Goal: Task Accomplishment & Management: Manage account settings

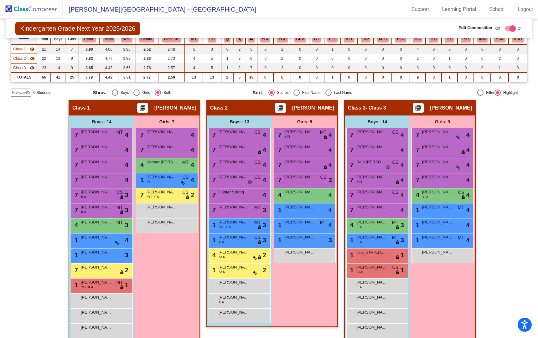
scroll to position [76, 0]
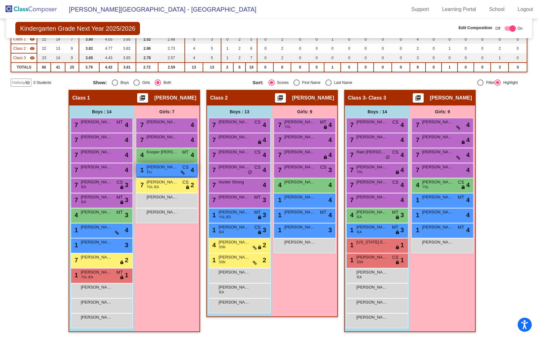
click at [166, 171] on div "1 [PERSON_NAME] [PERSON_NAME] lock do_not_disturb_alt 4" at bounding box center [167, 169] width 60 height 13
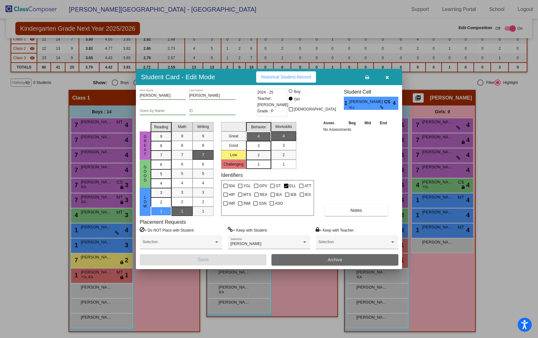
click at [300, 262] on button "Archive" at bounding box center [334, 259] width 127 height 11
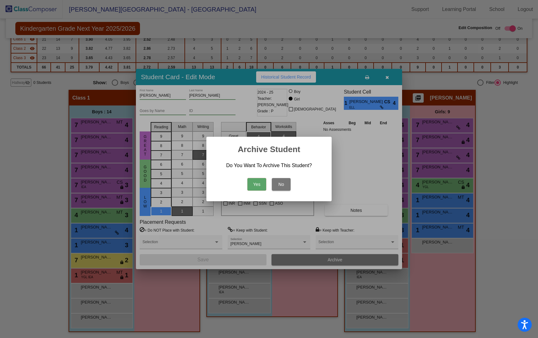
click at [257, 182] on button "Yes" at bounding box center [256, 184] width 19 height 13
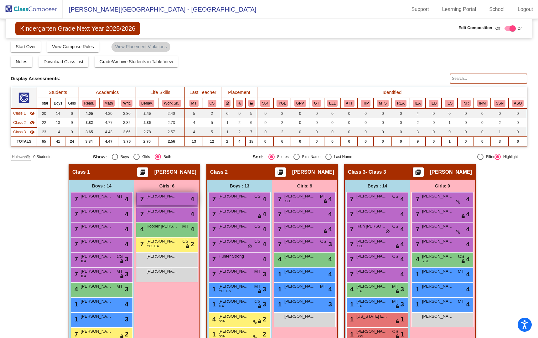
scroll to position [0, 0]
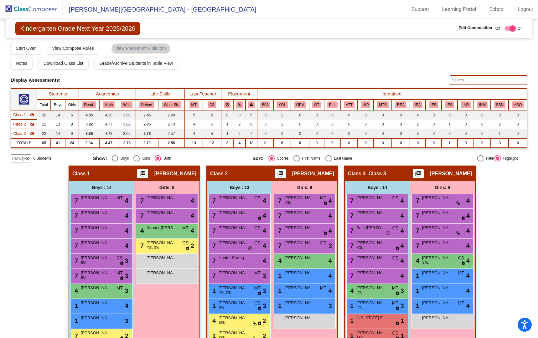
click at [32, 5] on img at bounding box center [31, 9] width 63 height 18
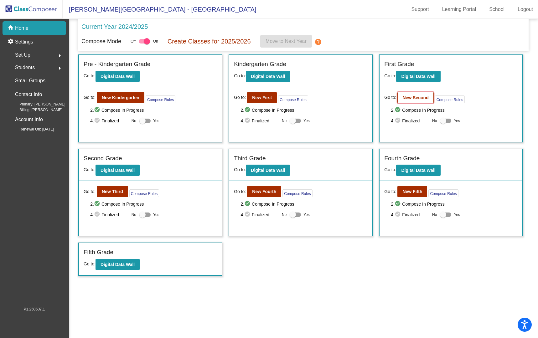
click at [409, 97] on b "New Second" at bounding box center [415, 97] width 26 height 5
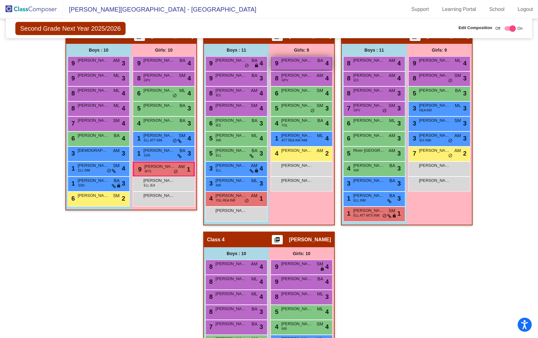
scroll to position [148, 0]
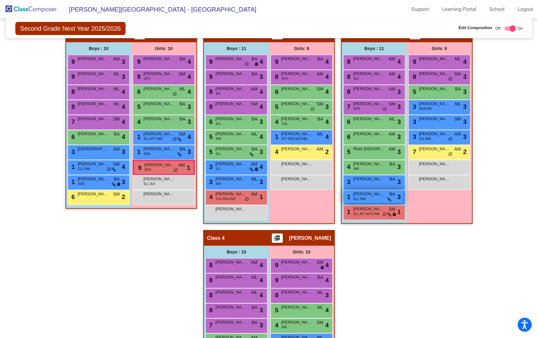
click at [359, 196] on span "[PERSON_NAME]" at bounding box center [368, 194] width 31 height 6
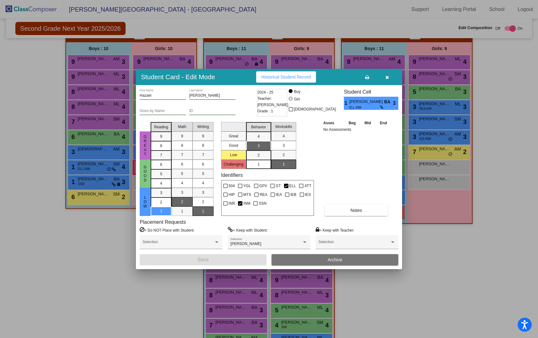
click at [300, 261] on button "Archive" at bounding box center [334, 259] width 127 height 11
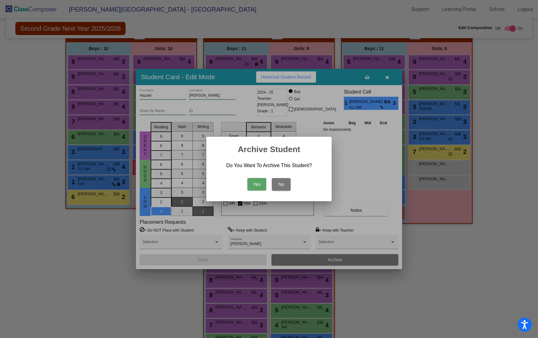
click at [255, 182] on button "Yes" at bounding box center [256, 184] width 19 height 13
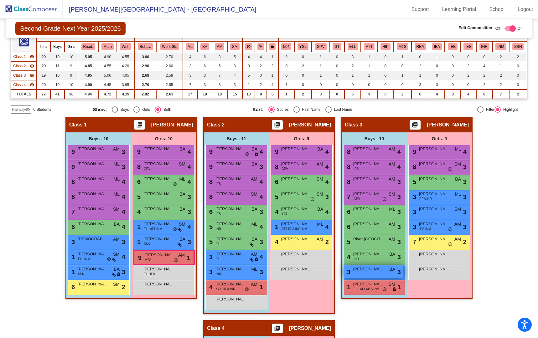
scroll to position [0, 0]
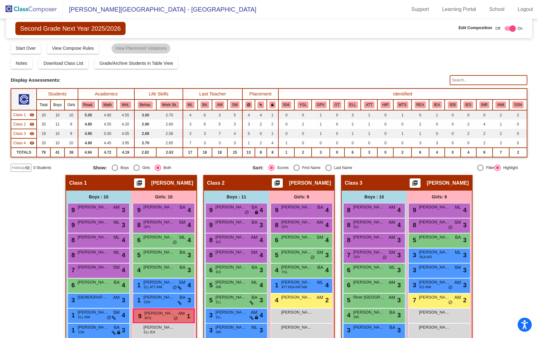
click at [27, 8] on img at bounding box center [31, 9] width 63 height 18
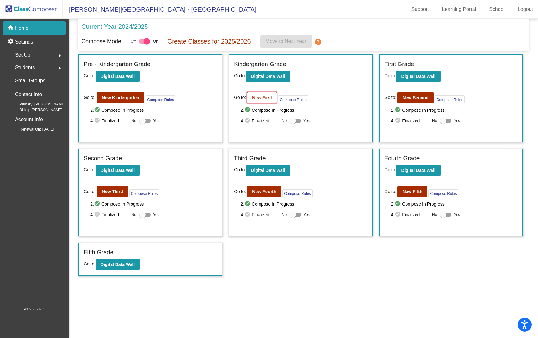
click at [264, 99] on b "New First" at bounding box center [262, 97] width 20 height 5
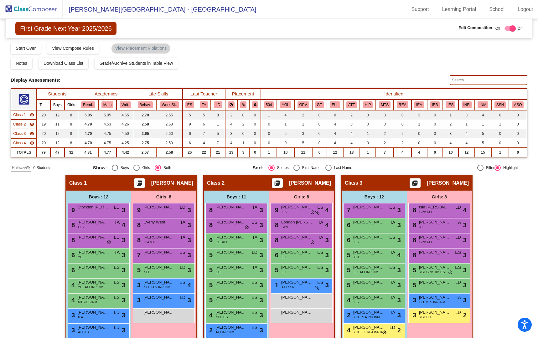
click at [471, 79] on input "text" at bounding box center [487, 80] width 77 height 10
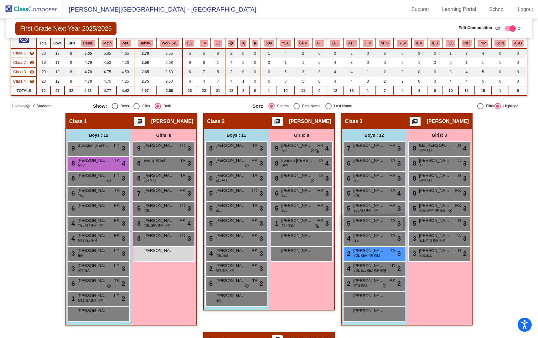
scroll to position [70, 0]
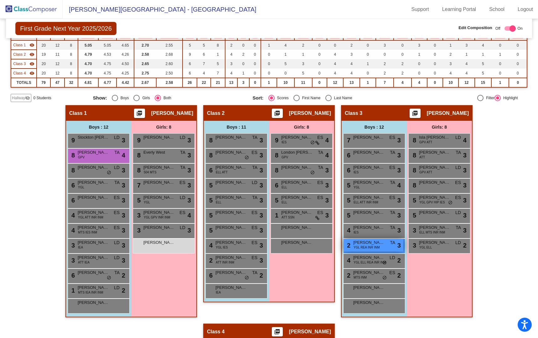
type input "se"
click at [372, 244] on span "[PERSON_NAME]" at bounding box center [368, 242] width 31 height 6
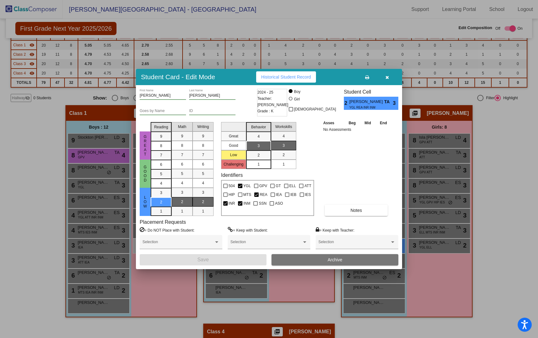
click at [287, 260] on button "Archive" at bounding box center [334, 259] width 127 height 11
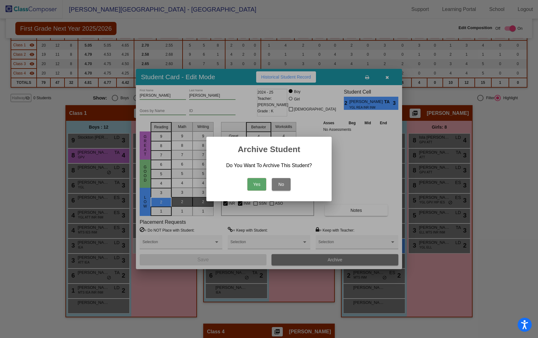
click at [258, 183] on button "Yes" at bounding box center [256, 184] width 19 height 13
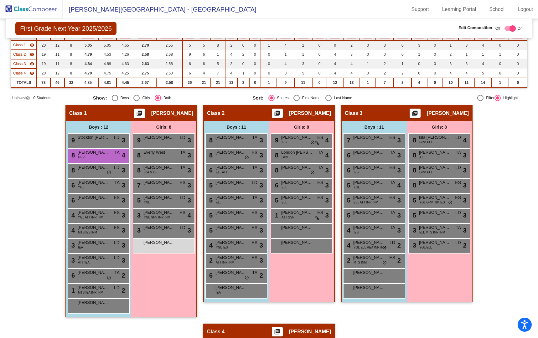
scroll to position [0, 0]
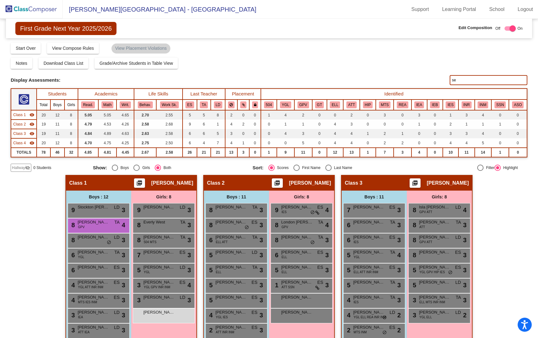
click at [41, 6] on img at bounding box center [31, 9] width 63 height 18
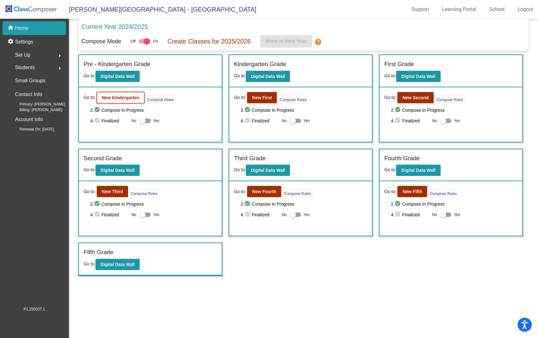
click at [110, 98] on b "New Kindergarten" at bounding box center [121, 97] width 38 height 5
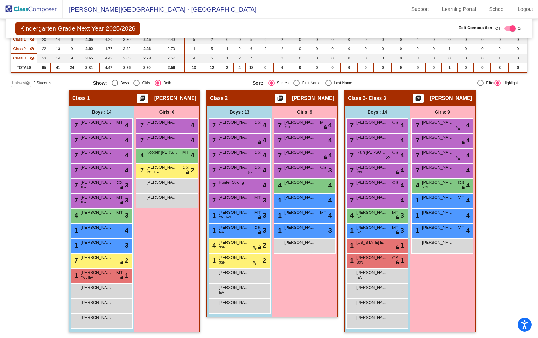
scroll to position [76, 0]
